Goal: Information Seeking & Learning: Learn about a topic

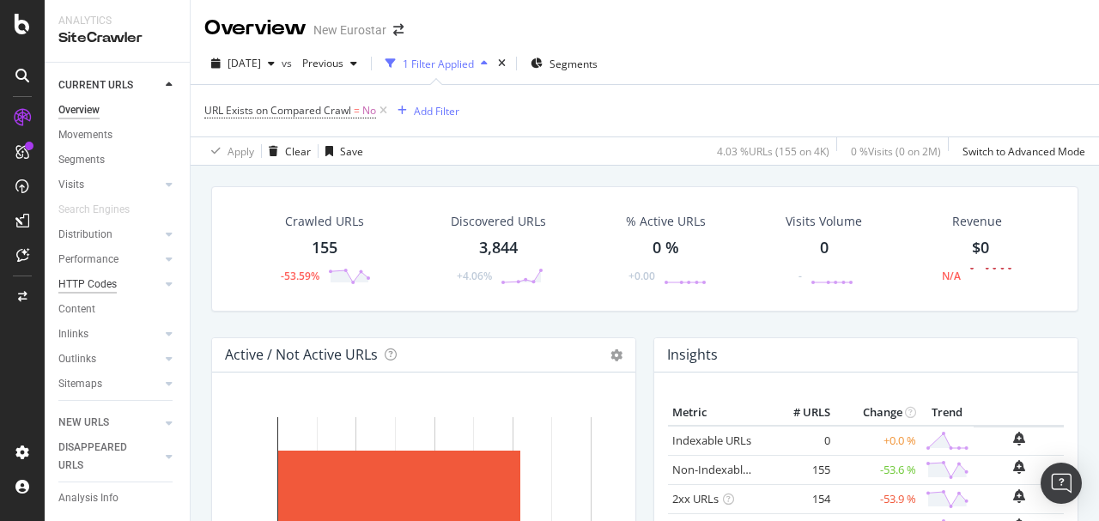
scroll to position [1775, 0]
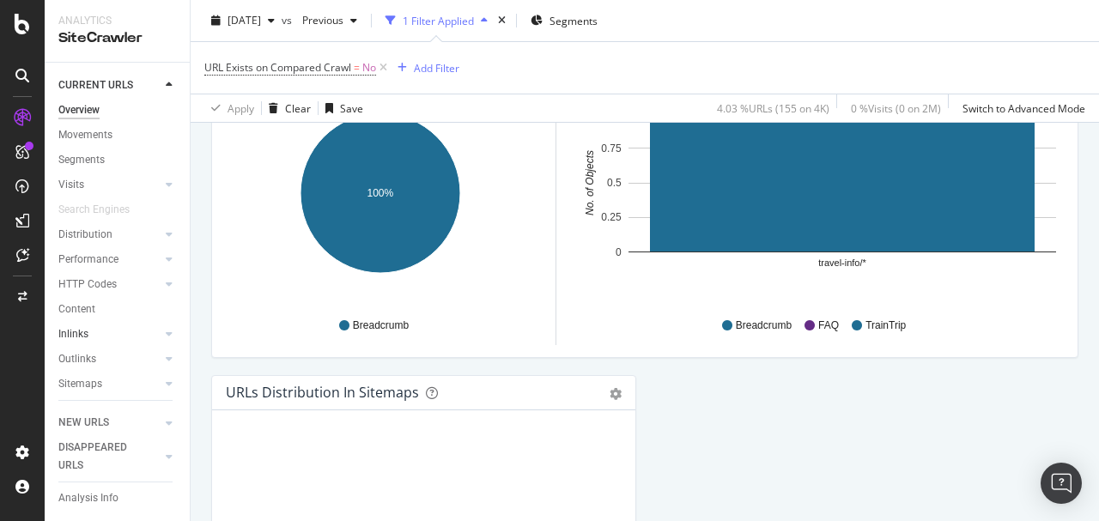
click at [94, 331] on link "Inlinks" at bounding box center [109, 335] width 102 height 18
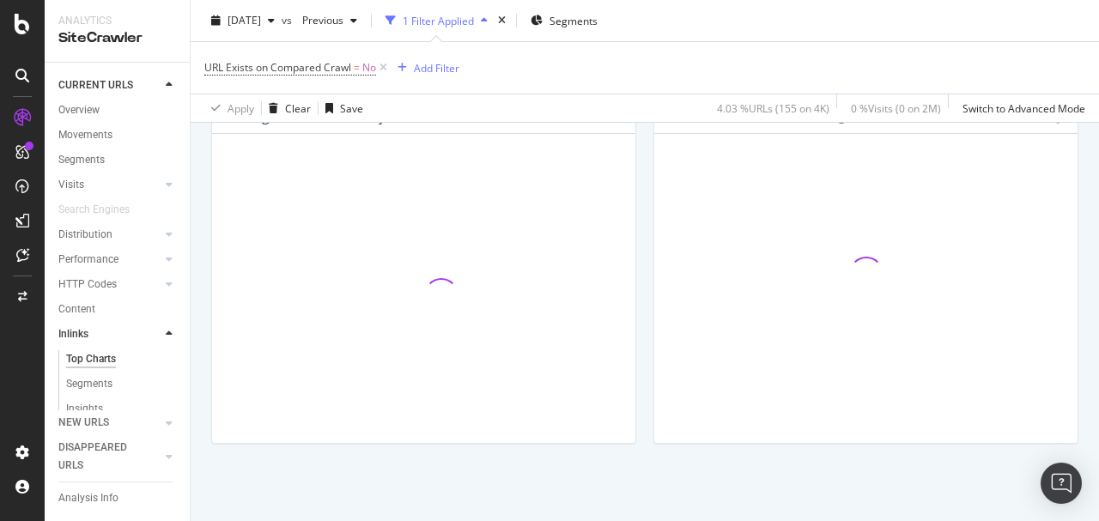
click at [91, 362] on div "Top Charts" at bounding box center [91, 359] width 50 height 18
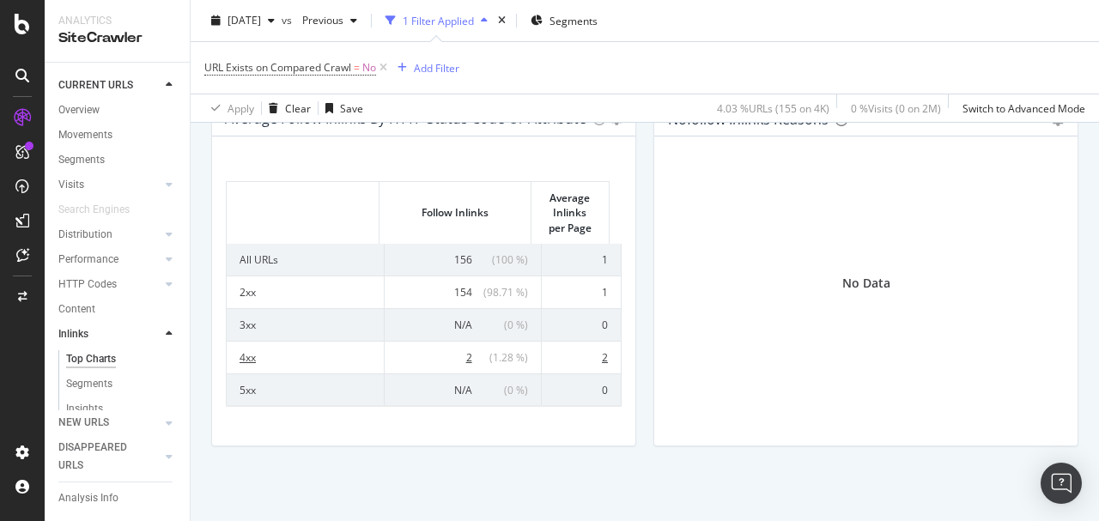
click at [283, 368] on td "4xx" at bounding box center [306, 357] width 158 height 33
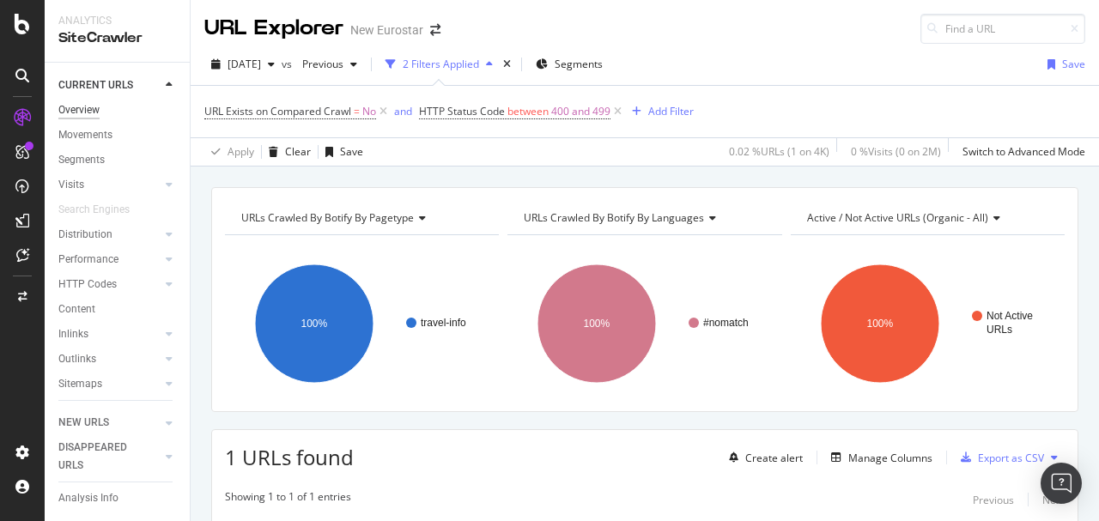
click at [89, 111] on div "Overview" at bounding box center [78, 110] width 41 height 18
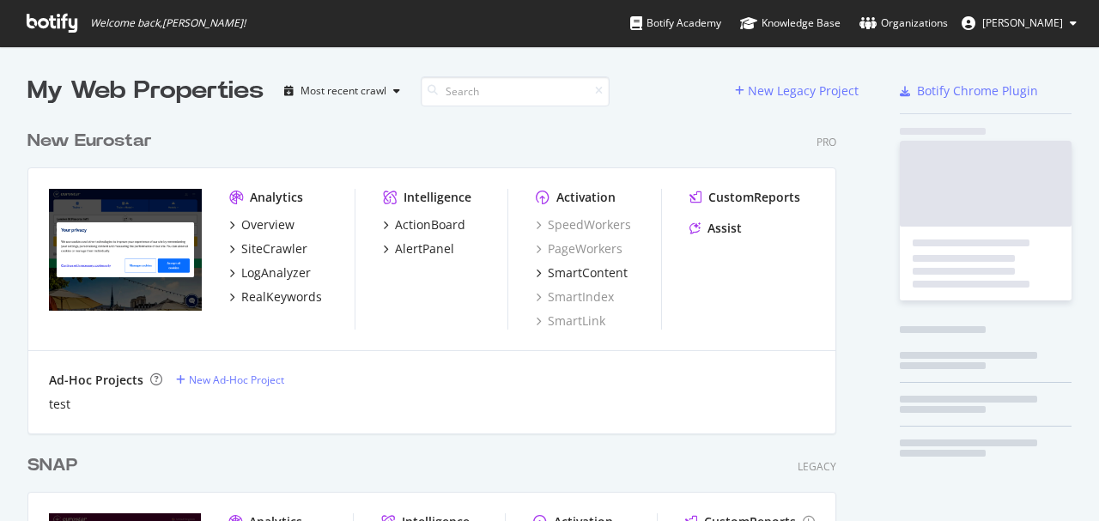
scroll to position [558, 814]
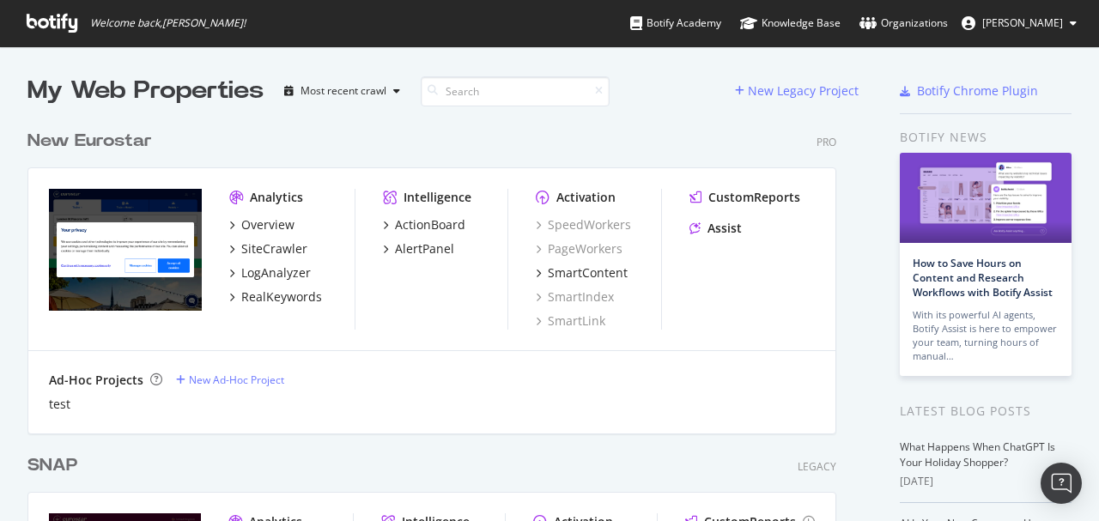
click at [82, 143] on div "New Eurostar" at bounding box center [89, 141] width 125 height 25
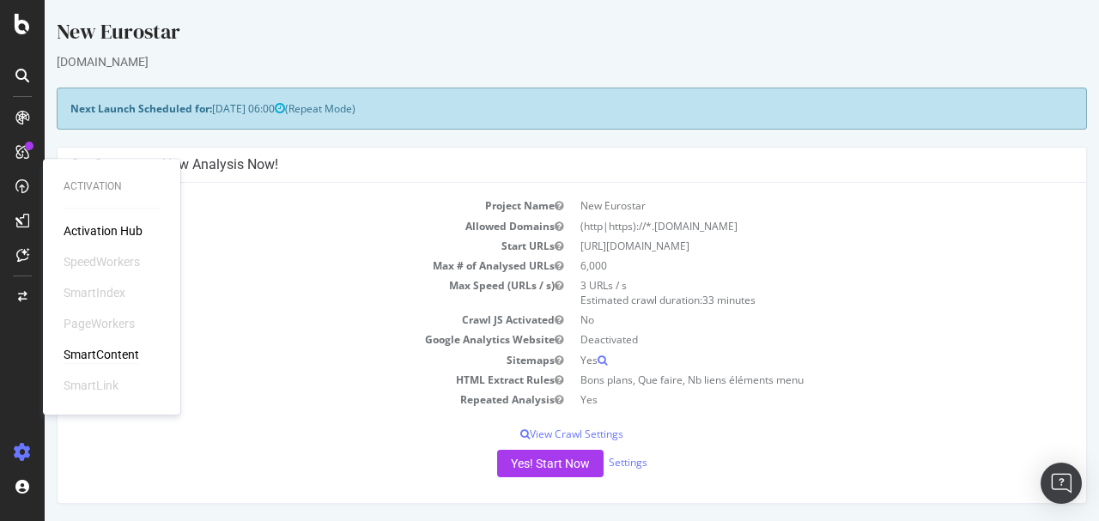
click at [107, 349] on div "SmartContent" at bounding box center [102, 354] width 76 height 17
